Goal: Task Accomplishment & Management: Complete application form

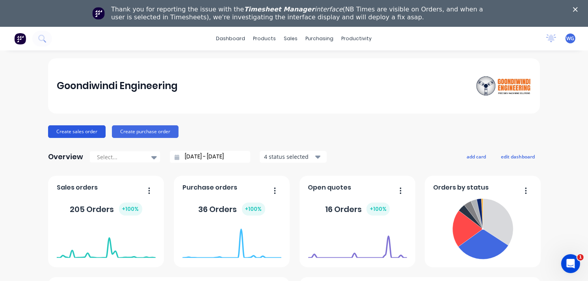
click at [84, 128] on button "Create sales order" at bounding box center [77, 131] width 58 height 13
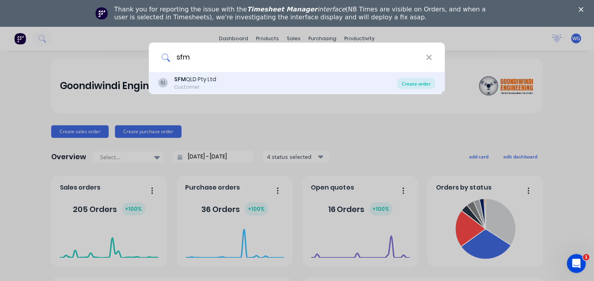
type input "sfm"
click at [420, 84] on div "Create order" at bounding box center [417, 83] width 38 height 11
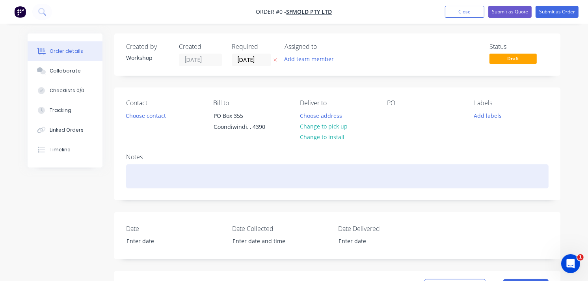
click at [165, 180] on div at bounding box center [337, 176] width 422 height 24
click at [133, 180] on div "machine down other side of hub to the same as the spicket on the other side" at bounding box center [337, 176] width 422 height 24
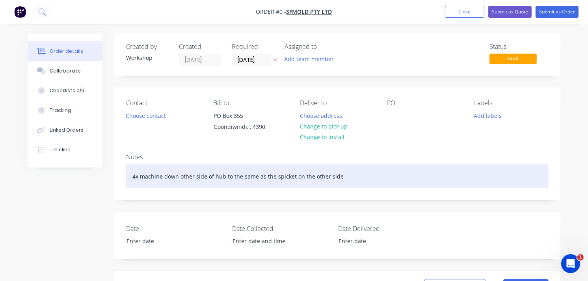
click at [345, 181] on div "4x machine down other side of hub to the same as the spicket on the other side" at bounding box center [337, 176] width 422 height 24
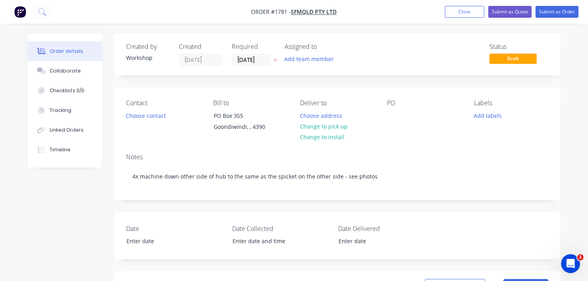
click at [505, 65] on div "Status Draft" at bounding box center [518, 54] width 59 height 23
click at [505, 60] on span "Draft" at bounding box center [512, 59] width 47 height 10
click at [561, 9] on button "Submit as Order" at bounding box center [556, 12] width 43 height 12
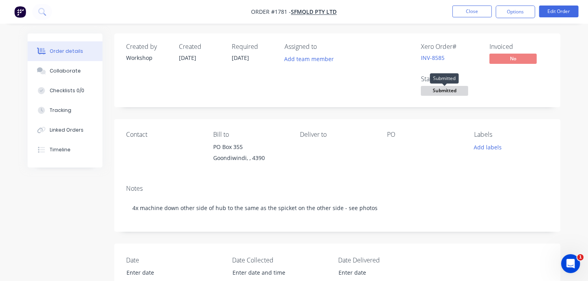
click at [450, 93] on span "Submitted" at bounding box center [444, 91] width 47 height 10
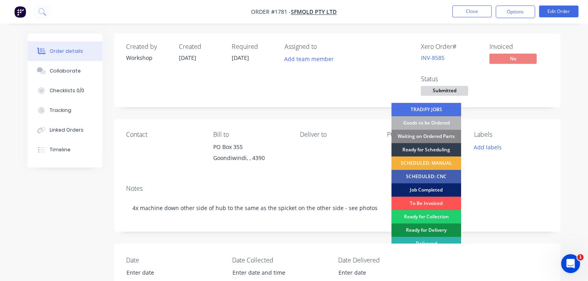
click at [439, 188] on div "Job Completed" at bounding box center [426, 189] width 70 height 13
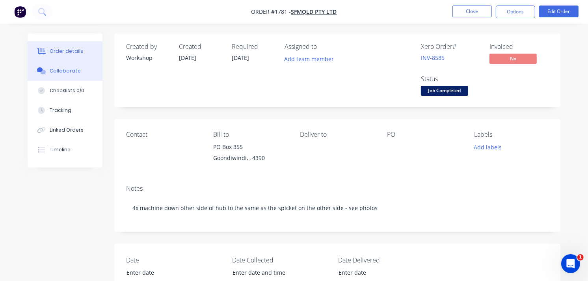
click at [71, 71] on div "Collaborate" at bounding box center [65, 70] width 31 height 7
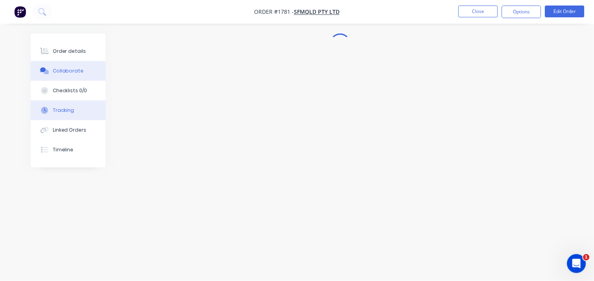
click at [64, 110] on div "Tracking" at bounding box center [64, 110] width 22 height 7
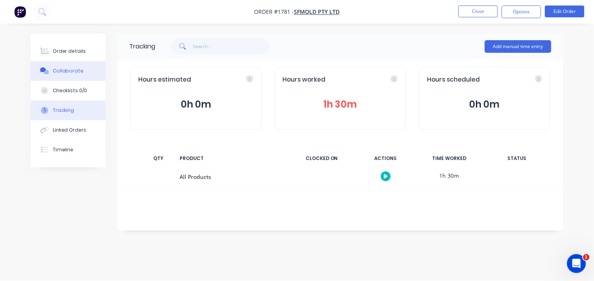
click at [68, 70] on div "Collaborate" at bounding box center [68, 70] width 31 height 7
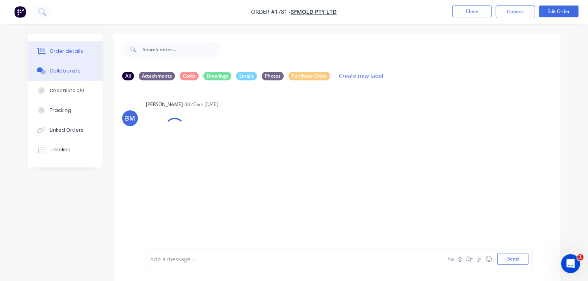
click at [54, 49] on div "Order details" at bounding box center [66, 51] width 33 height 7
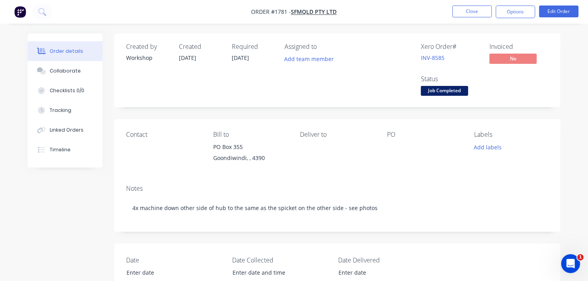
click at [18, 16] on img "button" at bounding box center [20, 12] width 12 height 12
